Goal: Task Accomplishment & Management: Manage account settings

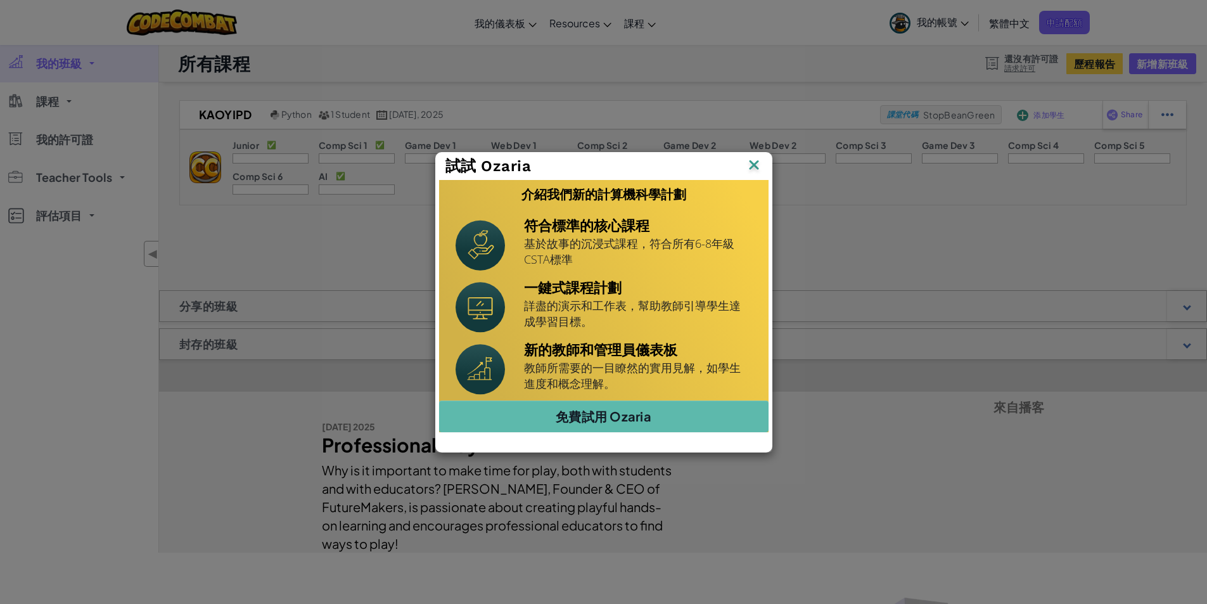
drag, startPoint x: 744, startPoint y: 164, endPoint x: 754, endPoint y: 163, distance: 10.8
click at [744, 164] on div "試試 Ozaria" at bounding box center [603, 166] width 317 height 20
click at [752, 165] on img at bounding box center [754, 165] width 16 height 19
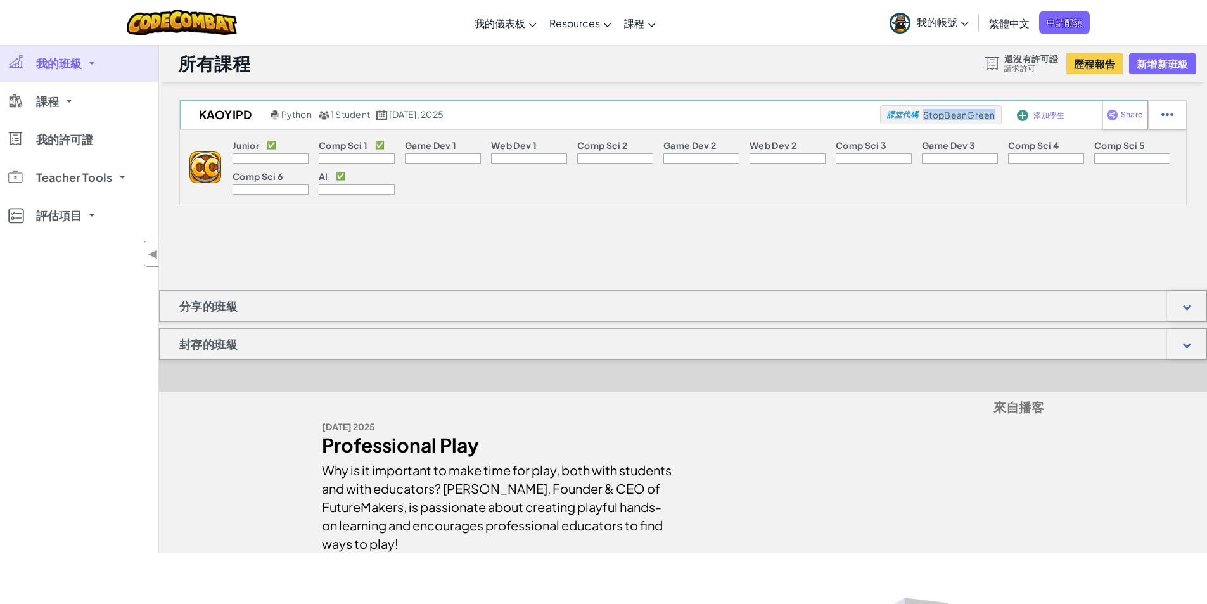
drag, startPoint x: 994, startPoint y: 117, endPoint x: 925, endPoint y: 115, distance: 69.1
click at [925, 115] on span "StopBeanGreen" at bounding box center [959, 114] width 72 height 11
copy span "StopBeanGreen"
click at [922, 27] on span "我的帳號" at bounding box center [943, 21] width 52 height 13
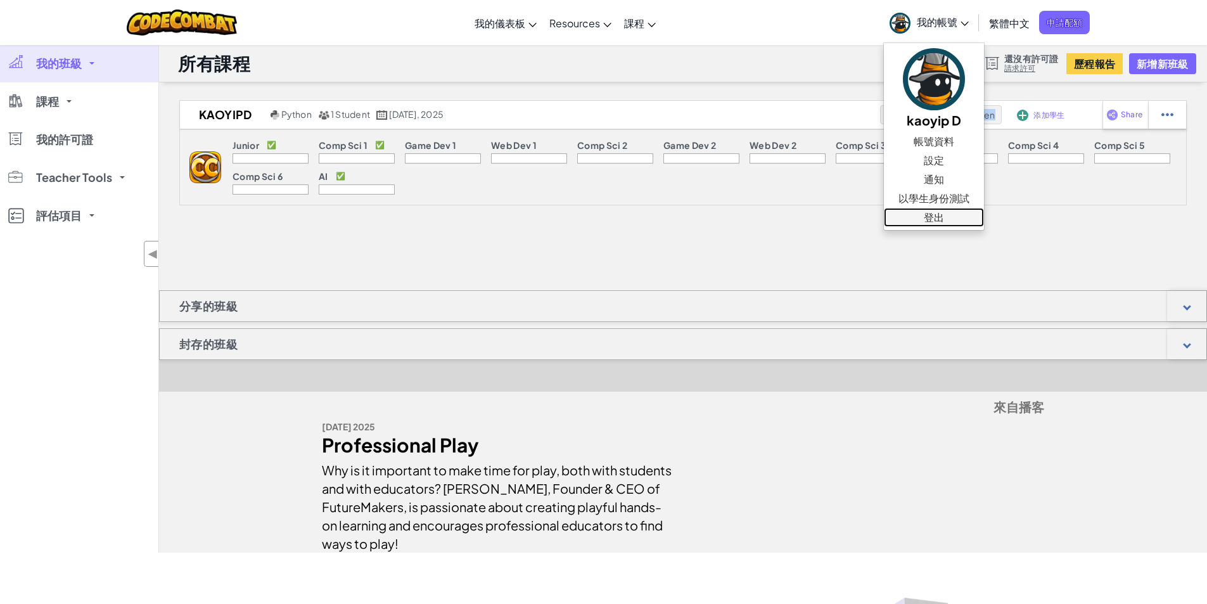
click at [950, 222] on link "登出" at bounding box center [934, 217] width 100 height 19
